Goal: Information Seeking & Learning: Learn about a topic

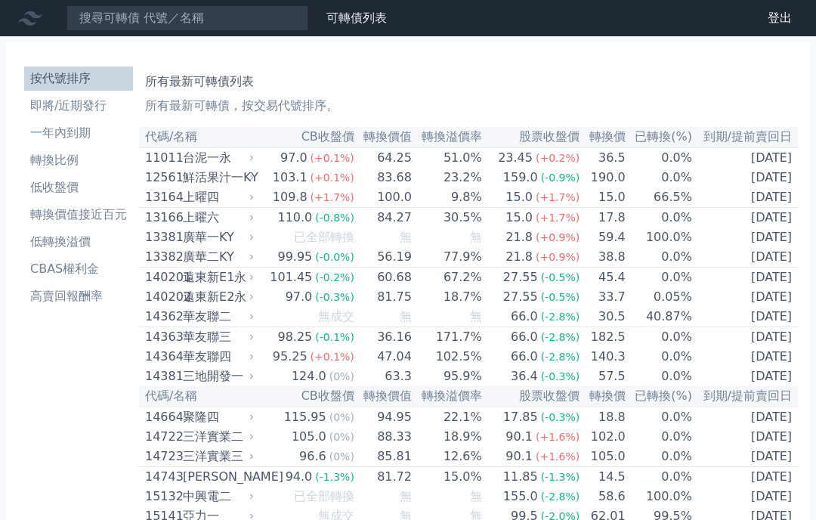
click at [0, 0] on link "財務數據" at bounding box center [0, 0] width 0 height 0
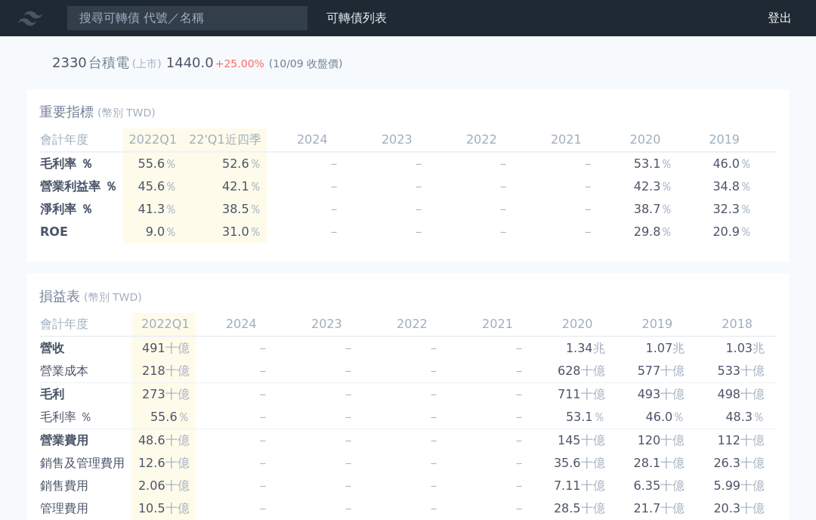
click at [360, 21] on link "可轉債列表" at bounding box center [356, 18] width 60 height 14
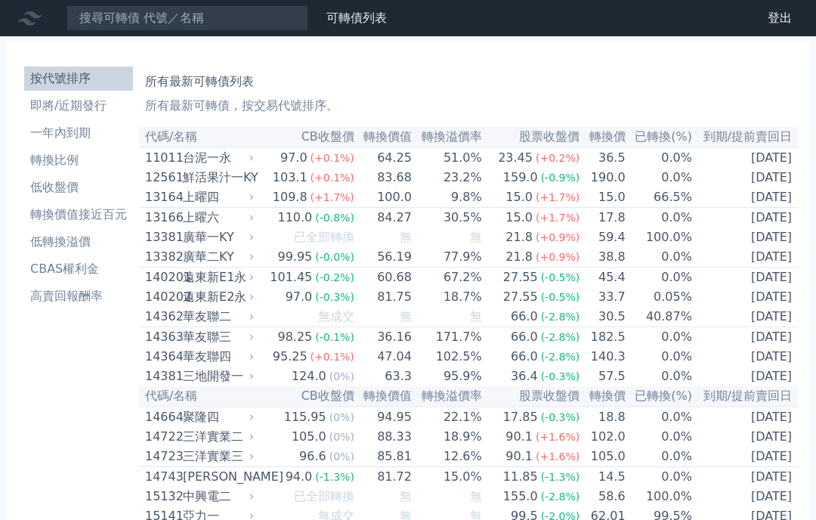
click at [65, 138] on li "一年內到期" at bounding box center [78, 133] width 109 height 18
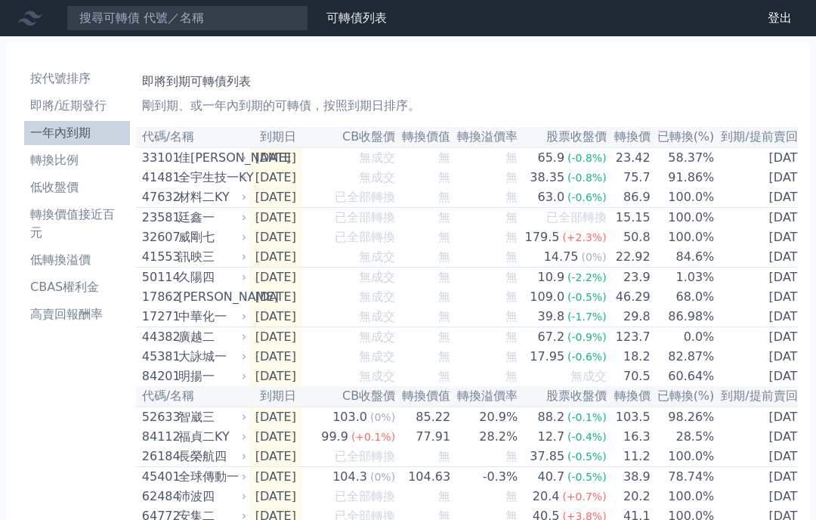
click at [76, 219] on li "轉換價值接近百元" at bounding box center [77, 223] width 106 height 36
click at [76, 105] on li "即將/近期發行" at bounding box center [77, 106] width 106 height 18
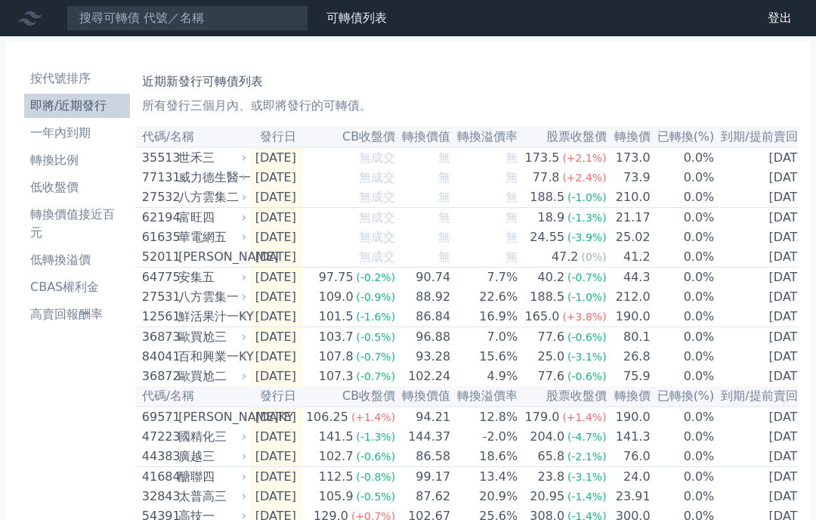
click at [57, 85] on li "按代號排序" at bounding box center [77, 78] width 106 height 18
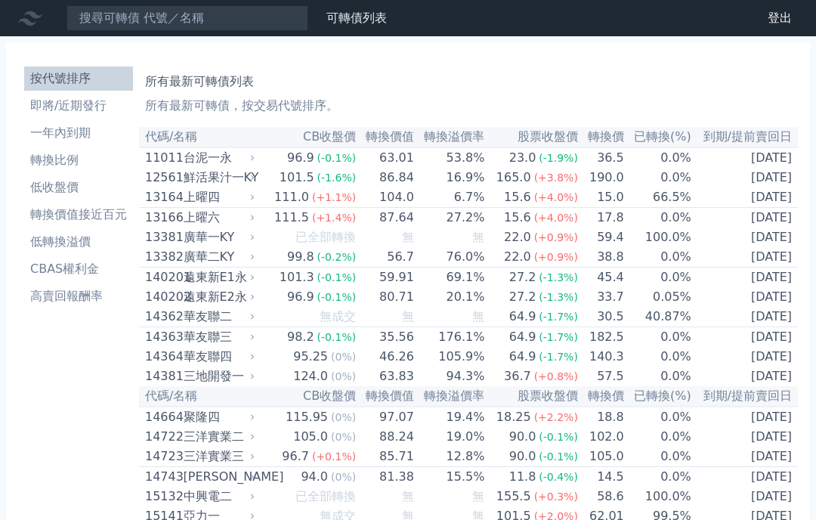
click at [167, 86] on h1 "所有最新可轉債列表" at bounding box center [468, 82] width 647 height 18
click at [54, 81] on li "按代號排序" at bounding box center [78, 78] width 109 height 18
click at [159, 84] on h1 "所有最新可轉債列表" at bounding box center [468, 82] width 647 height 18
click at [51, 89] on link "按代號排序" at bounding box center [78, 78] width 109 height 24
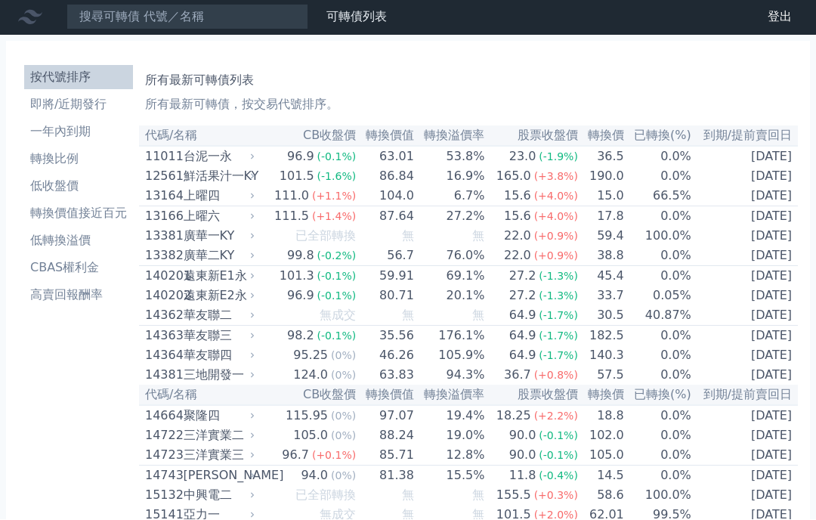
click at [199, 226] on div "上曜六" at bounding box center [218, 217] width 69 height 18
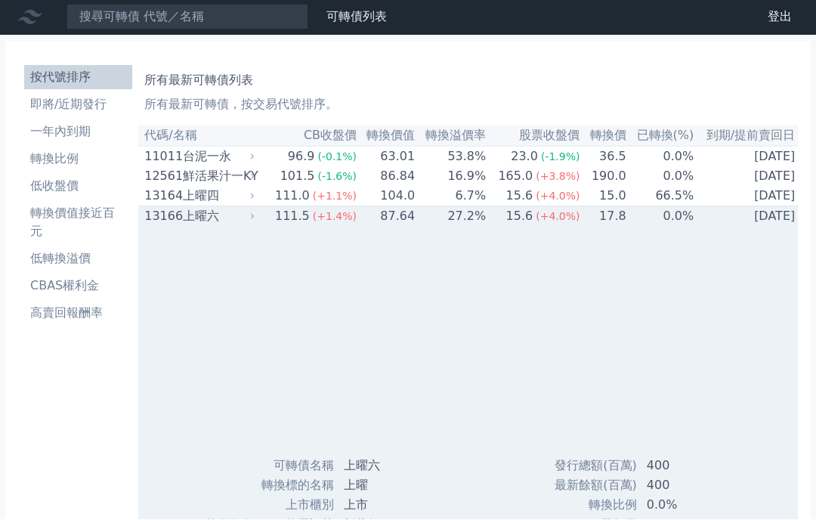
scroll to position [2, 0]
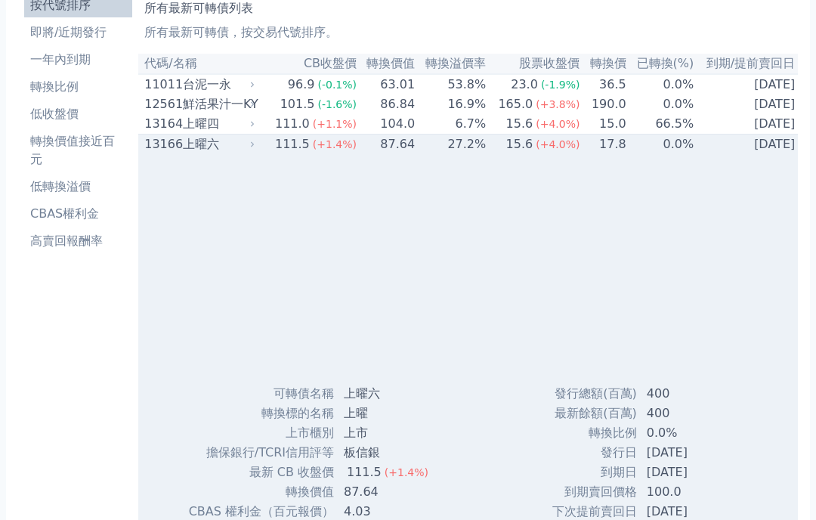
click at [156, 150] on div "13166" at bounding box center [161, 145] width 35 height 18
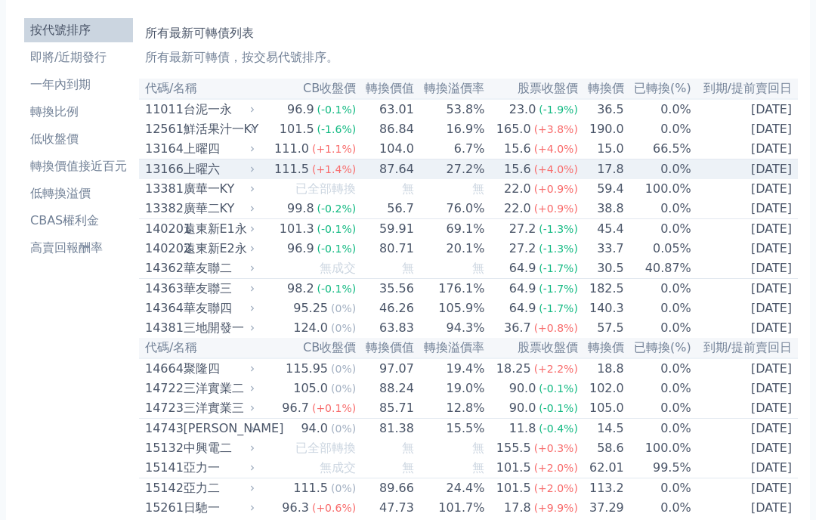
scroll to position [0, 0]
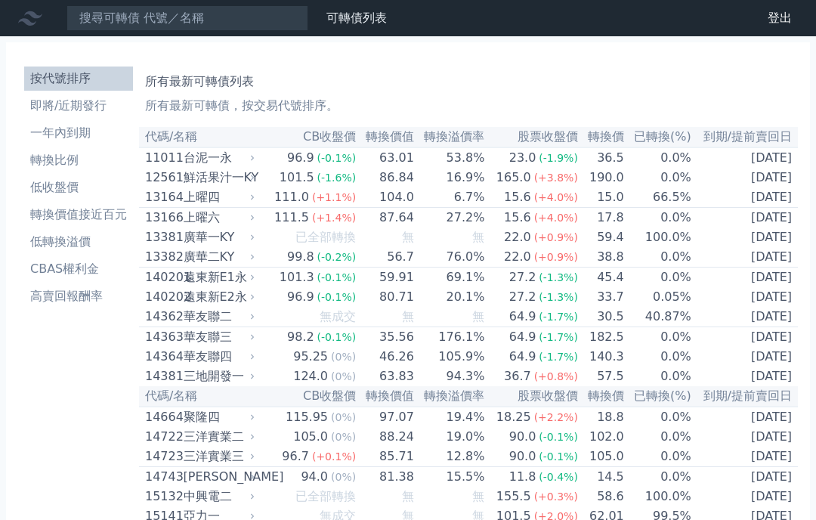
click at [60, 213] on li "轉換價值接近百元" at bounding box center [78, 214] width 109 height 18
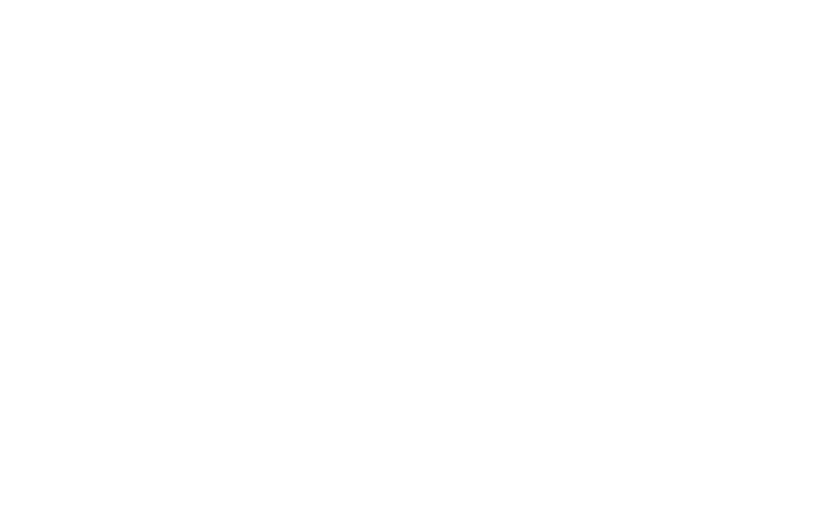
click div "可轉債列表 財務數據 登出 登出"
